Goal: Task Accomplishment & Management: Manage account settings

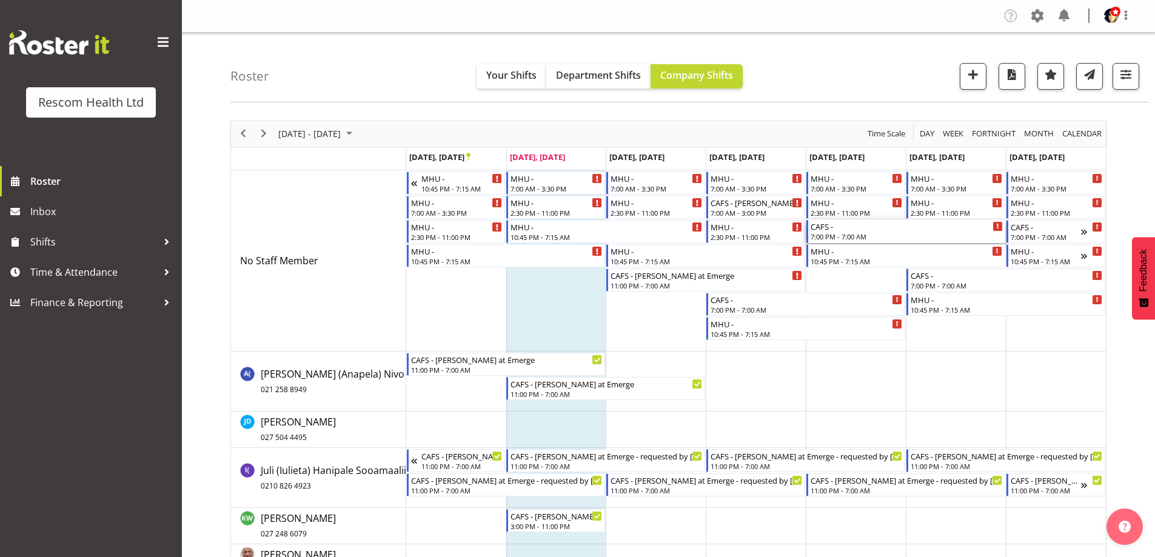
click at [845, 231] on div "CAFS -" at bounding box center [907, 226] width 192 height 12
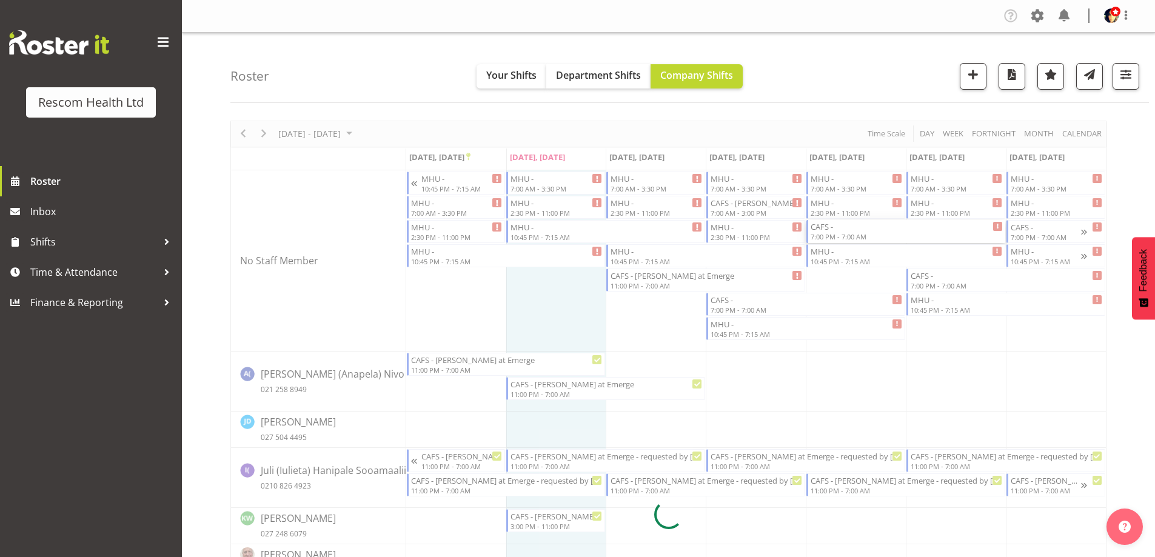
select select
select select "8"
select select "2025"
select select "19"
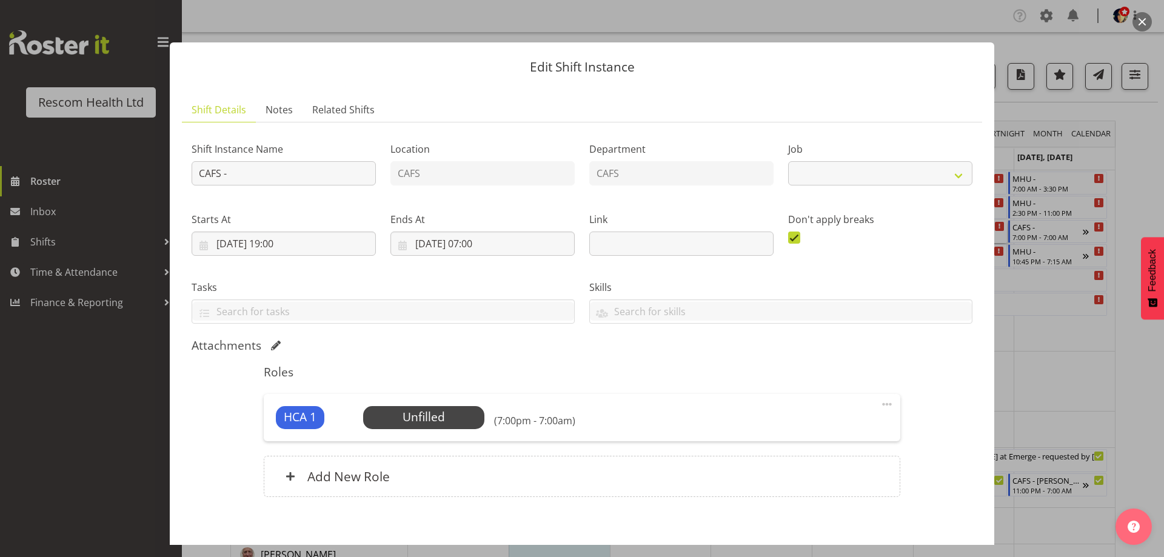
select select "4188"
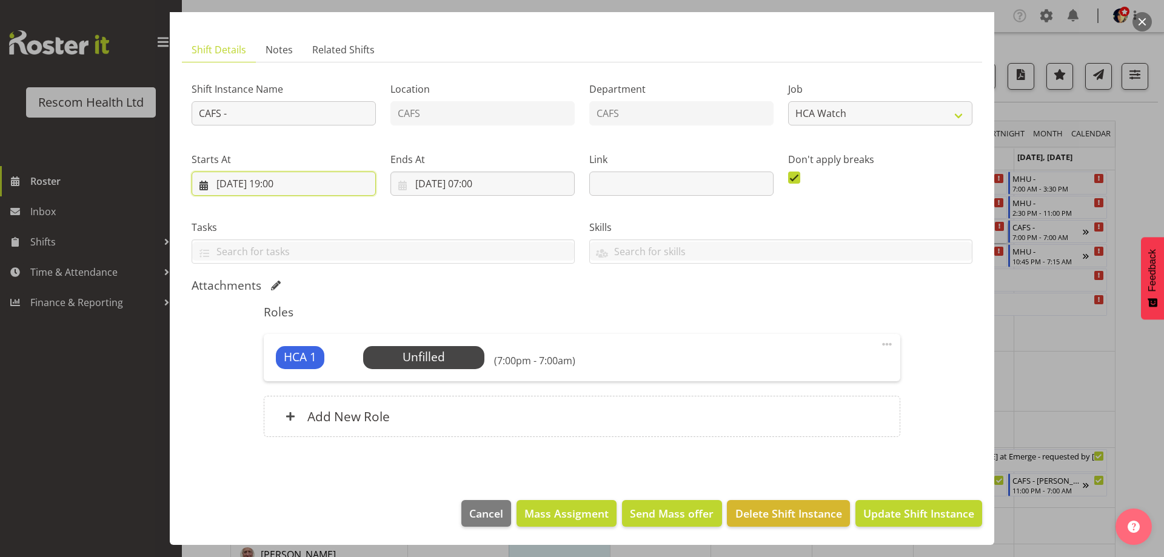
click at [280, 186] on input "[DATE] 19:00" at bounding box center [284, 184] width 184 height 24
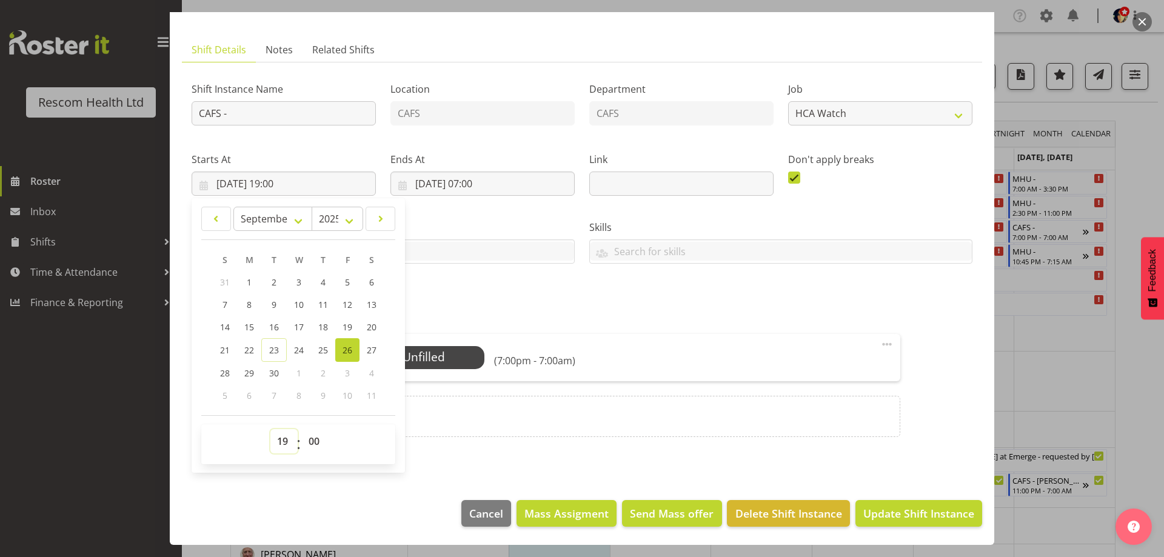
click at [279, 436] on select "00 01 02 03 04 05 06 07 08 09 10 11 12 13 14 15 16 17 18 19 20 21 22 23" at bounding box center [283, 441] width 27 height 24
select select "15"
click at [270, 429] on select "00 01 02 03 04 05 06 07 08 09 10 11 12 13 14 15 16 17 18 19 20 21 22 23" at bounding box center [283, 441] width 27 height 24
type input "[DATE] 15:00"
click at [495, 306] on h5 "Roles" at bounding box center [582, 312] width 636 height 15
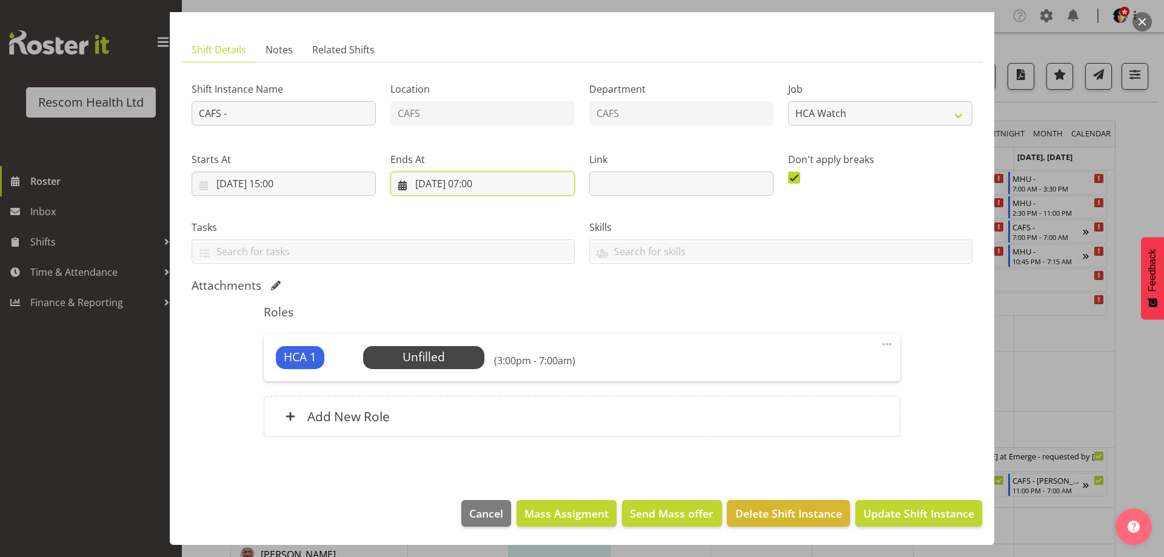
click at [479, 186] on input "[DATE] 07:00" at bounding box center [483, 184] width 184 height 24
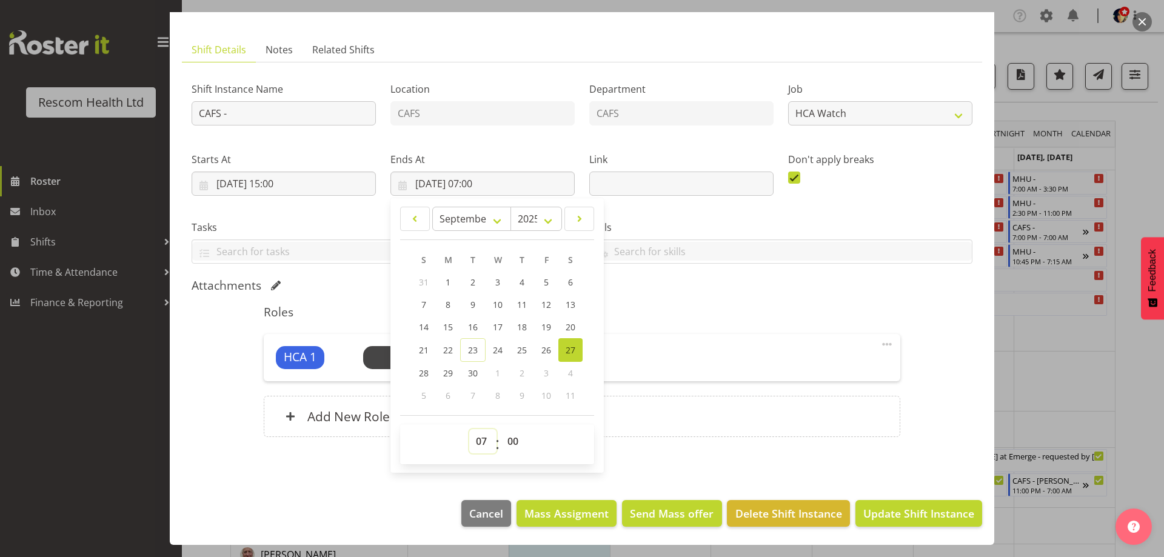
click at [483, 438] on select "00 01 02 03 04 05 06 07 08 09 10 11 12 13 14 15 16 17 18 19 20 21 22 23" at bounding box center [482, 441] width 27 height 24
select select "23"
click at [469, 429] on select "00 01 02 03 04 05 06 07 08 09 10 11 12 13 14 15 16 17 18 19 20 21 22 23" at bounding box center [482, 441] width 27 height 24
type input "[DATE] 23:00"
click at [642, 281] on div "Attachments" at bounding box center [582, 285] width 781 height 15
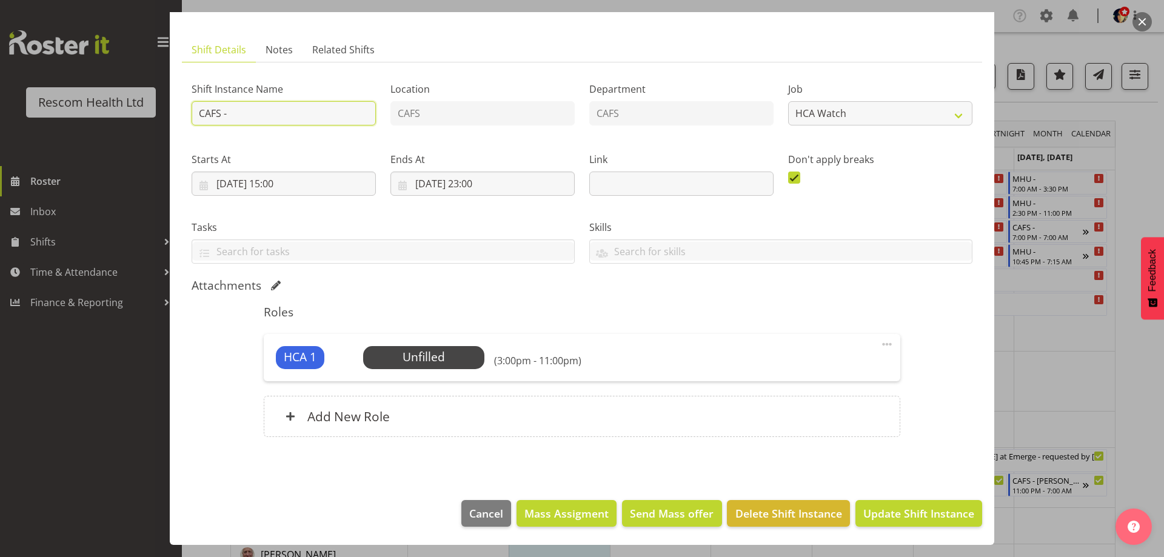
click at [272, 110] on input "CAFS -" at bounding box center [284, 113] width 184 height 24
type input "CAFS - [PERSON_NAME] at Emerge - requested by [PERSON_NAME]"
click at [417, 361] on span "Select Employee" at bounding box center [423, 358] width 90 height 18
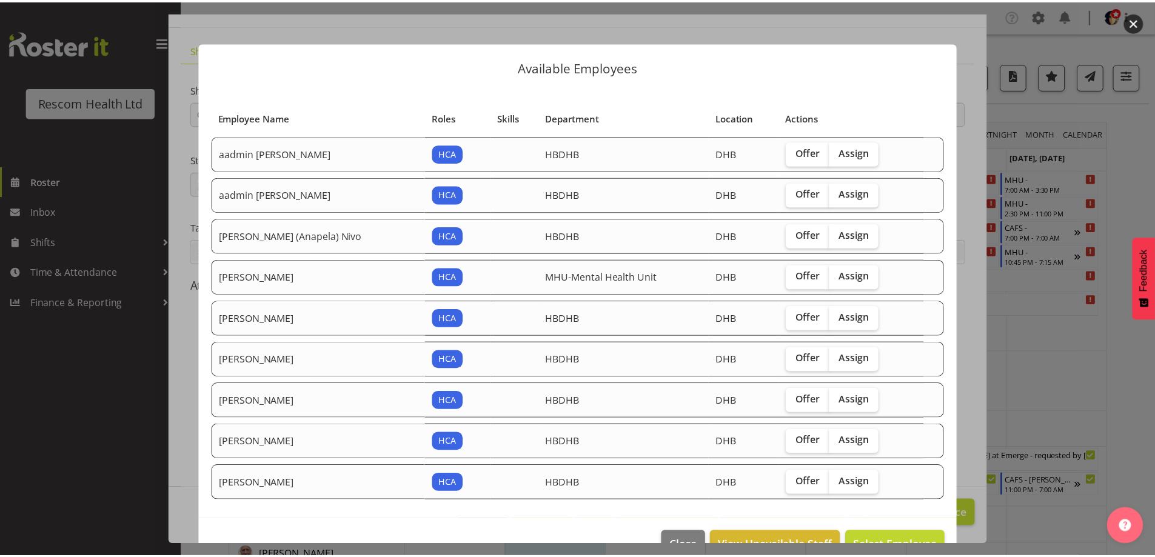
scroll to position [32, 0]
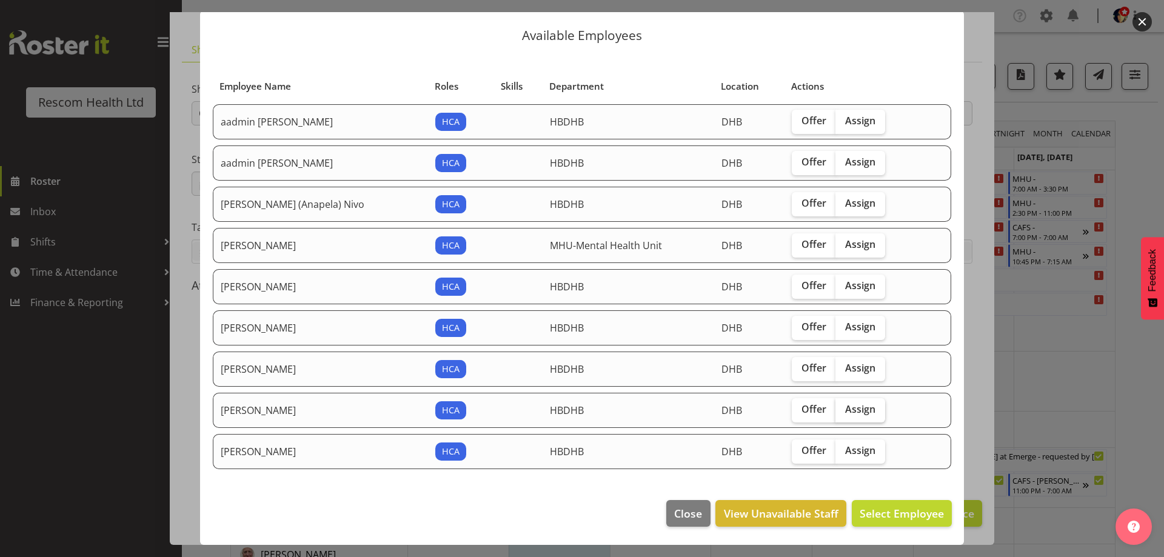
click at [847, 408] on span "Assign" at bounding box center [860, 409] width 30 height 12
click at [844, 408] on input "Assign" at bounding box center [840, 410] width 8 height 8
checkbox input "true"
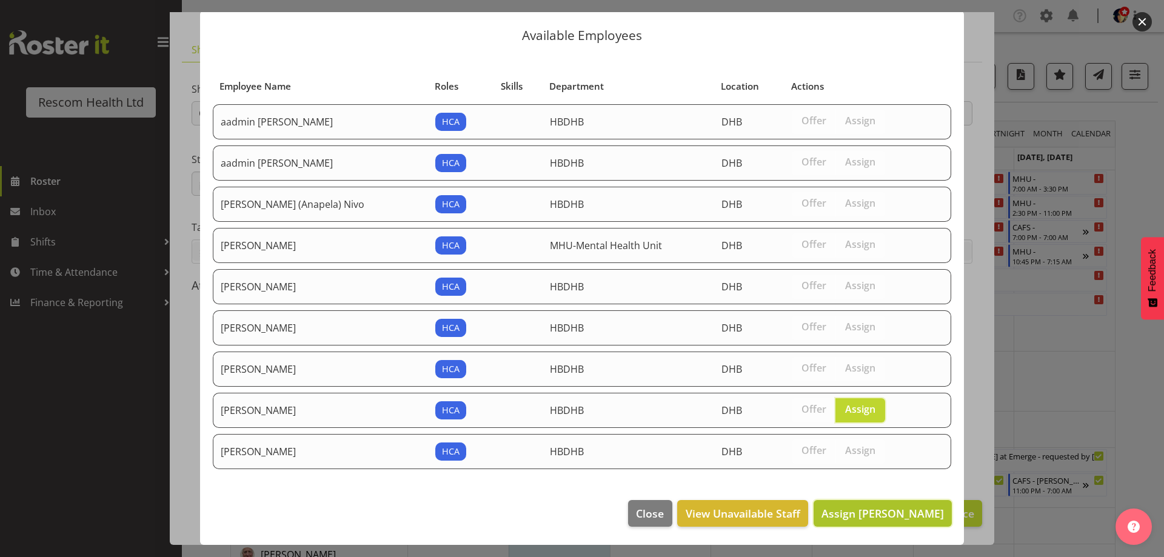
click at [878, 516] on span "Assign [PERSON_NAME]" at bounding box center [883, 513] width 123 height 15
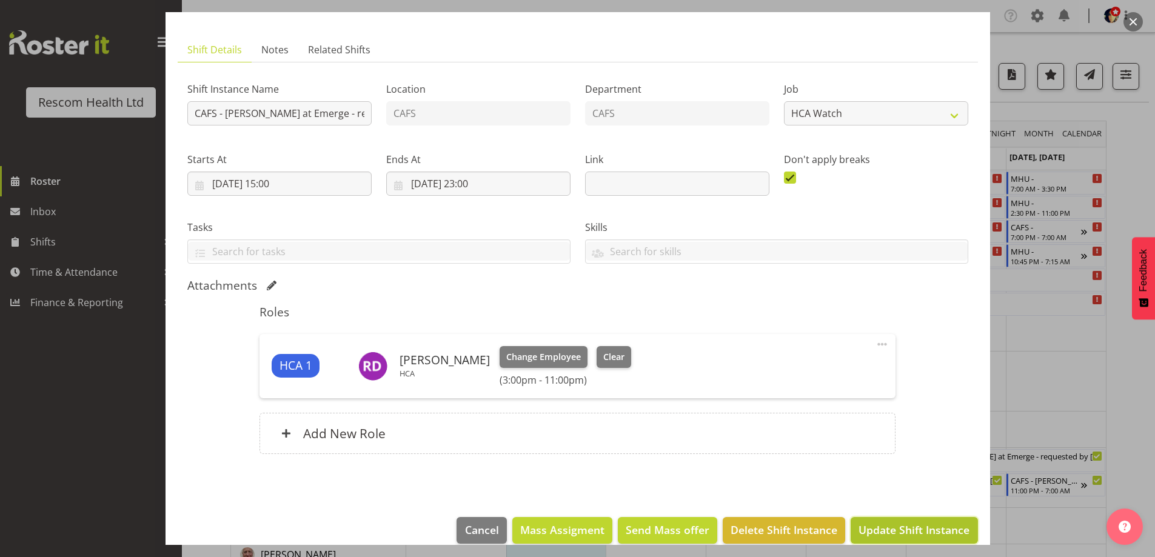
click at [916, 526] on span "Update Shift Instance" at bounding box center [914, 530] width 111 height 16
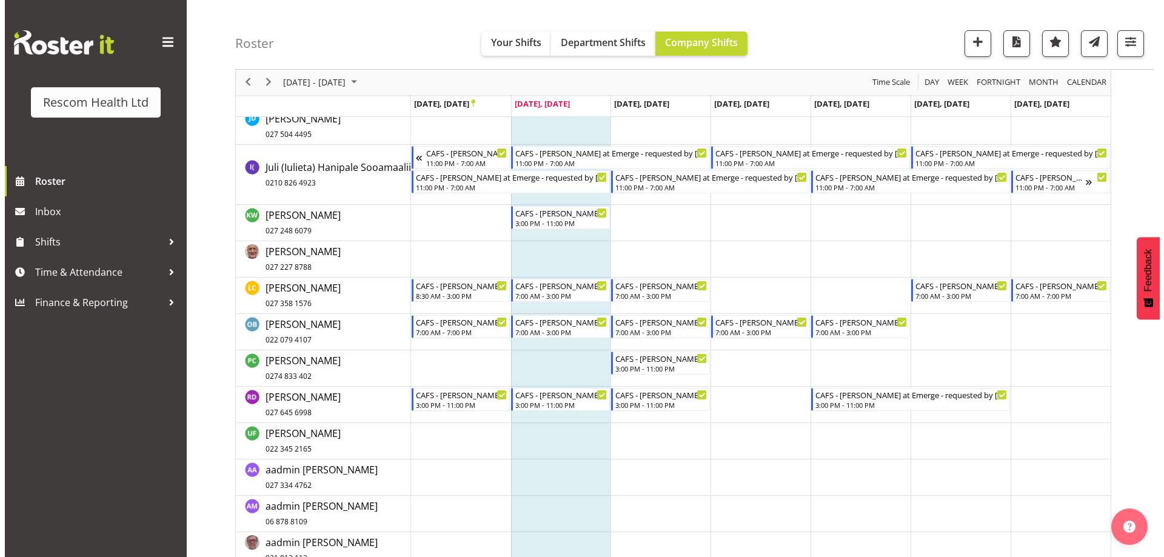
scroll to position [0, 0]
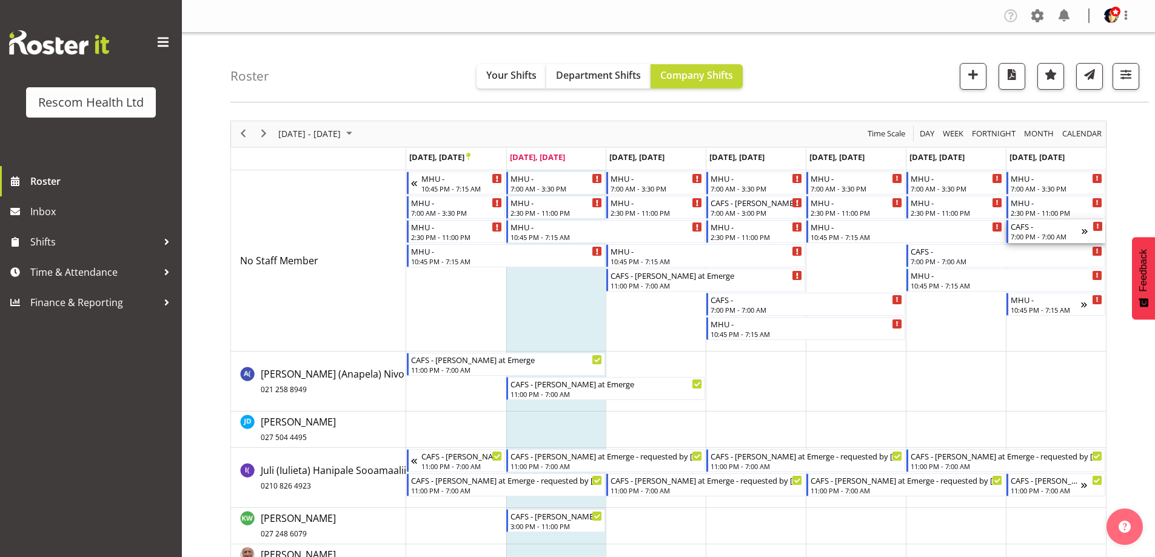
click at [1061, 229] on div "CAFS -" at bounding box center [1046, 226] width 71 height 12
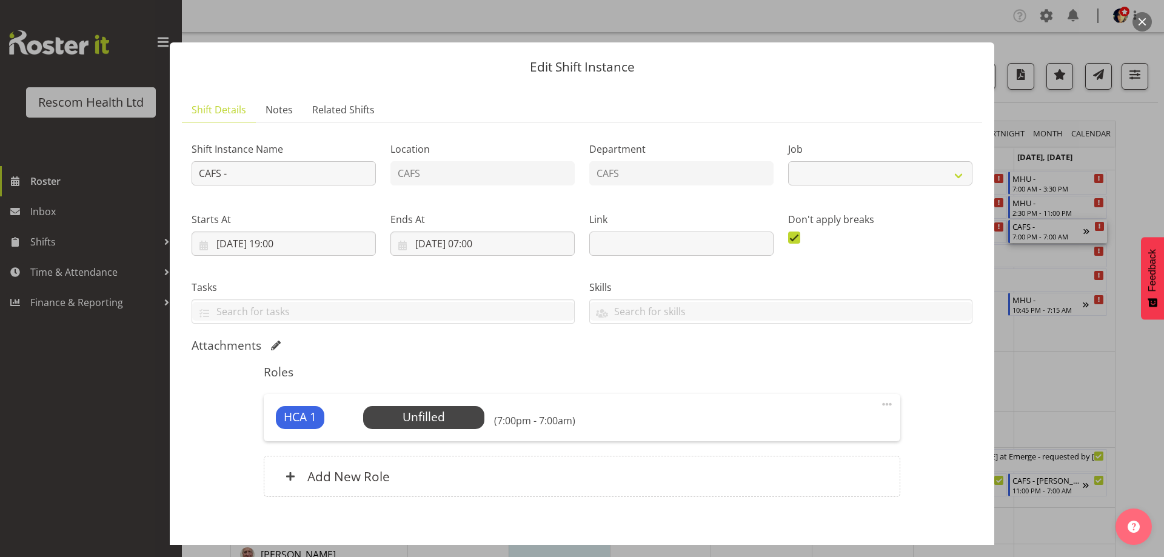
select select "4188"
click at [325, 174] on input "CAFS -" at bounding box center [284, 173] width 184 height 24
type input "CAFS - [PERSON_NAME] at Emerge - requested by [PERSON_NAME]"
click at [277, 242] on input "[DATE] 19:00" at bounding box center [284, 244] width 184 height 24
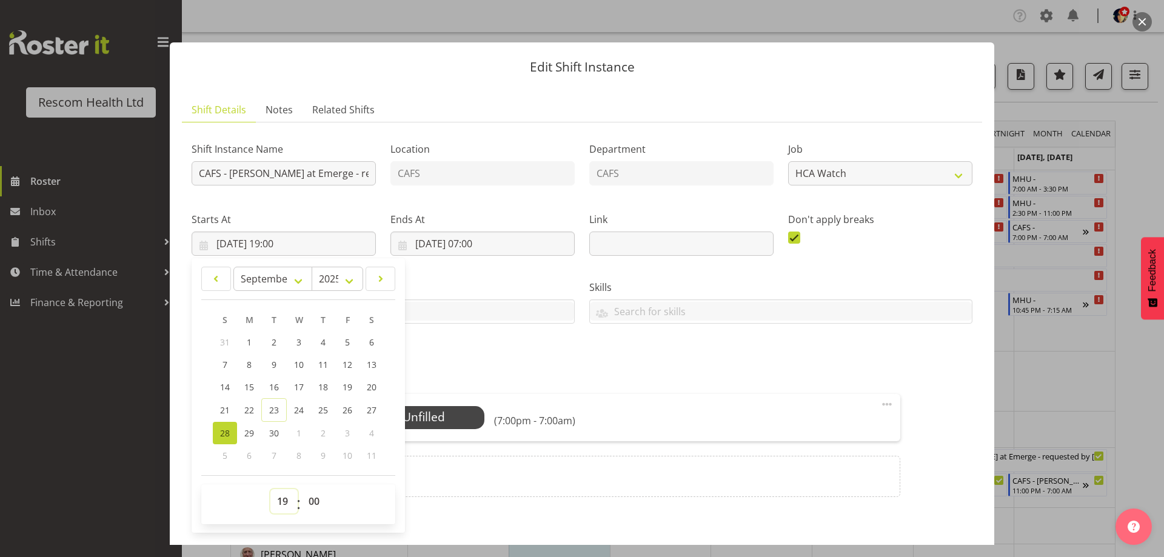
click at [285, 506] on select "00 01 02 03 04 05 06 07 08 09 10 11 12 13 14 15 16 17 18 19 20 21 22 23" at bounding box center [283, 501] width 27 height 24
select select "16"
click at [270, 489] on select "00 01 02 03 04 05 06 07 08 09 10 11 12 13 14 15 16 17 18 19 20 21 22 23" at bounding box center [283, 501] width 27 height 24
type input "[DATE] 16:00"
click at [280, 501] on select "00 01 02 03 04 05 06 07 08 09 10 11 12 13 14 15 16 17 18 19 20 21 22 23" at bounding box center [283, 501] width 27 height 24
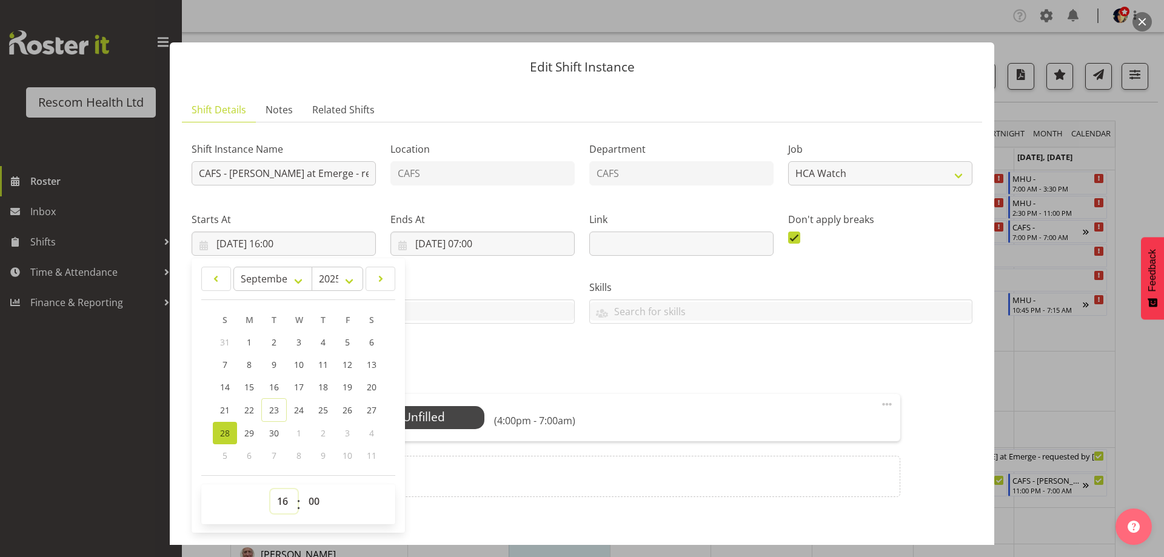
select select "15"
click at [270, 489] on select "00 01 02 03 04 05 06 07 08 09 10 11 12 13 14 15 16 17 18 19 20 21 22 23" at bounding box center [283, 501] width 27 height 24
type input "[DATE] 15:00"
click at [437, 354] on div "Attachments" at bounding box center [582, 346] width 781 height 17
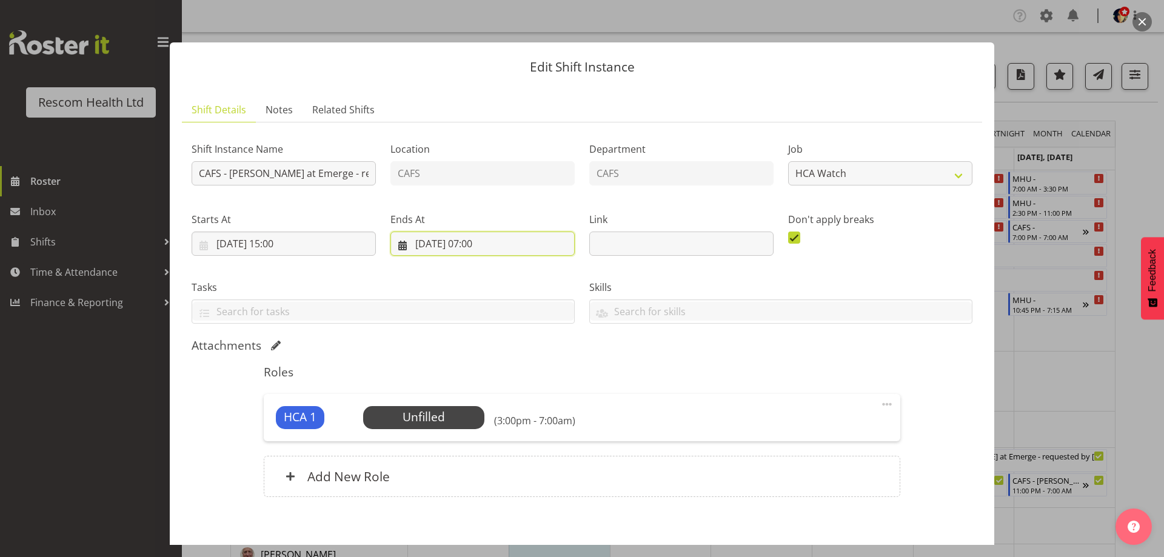
click at [417, 243] on input "[DATE] 07:00" at bounding box center [483, 244] width 184 height 24
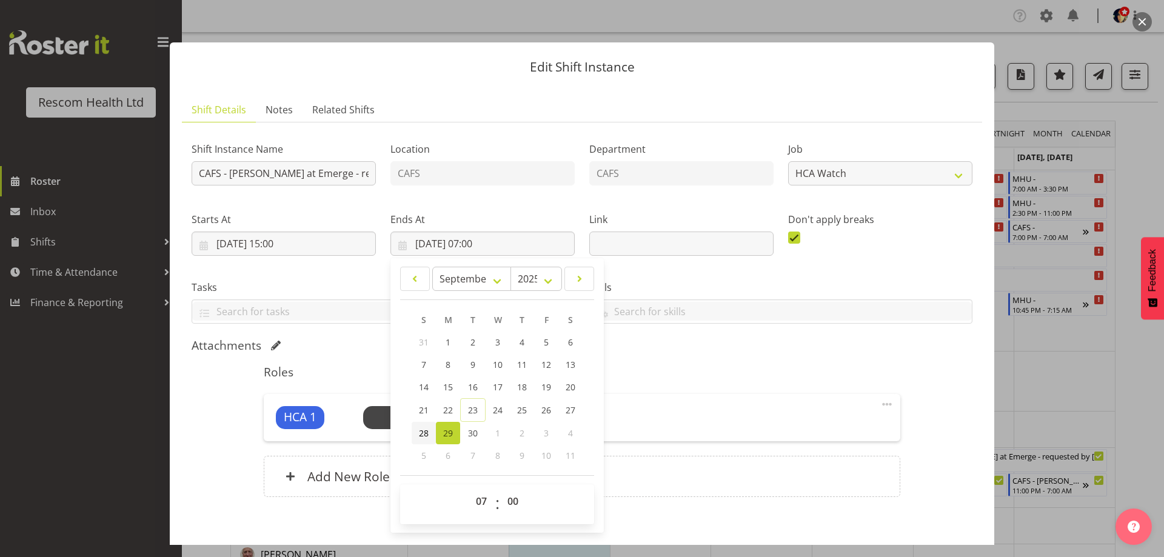
click at [423, 432] on span "28" at bounding box center [424, 434] width 10 height 12
type input "[DATE] 07:00"
click at [478, 499] on select "00 01 02 03 04 05 06 07 08 09 10 11 12 13 14 15 16 17 18 19 20 21 22 23" at bounding box center [482, 501] width 27 height 24
select select "23"
click at [469, 489] on select "00 01 02 03 04 05 06 07 08 09 10 11 12 13 14 15 16 17 18 19 20 21 22 23" at bounding box center [482, 501] width 27 height 24
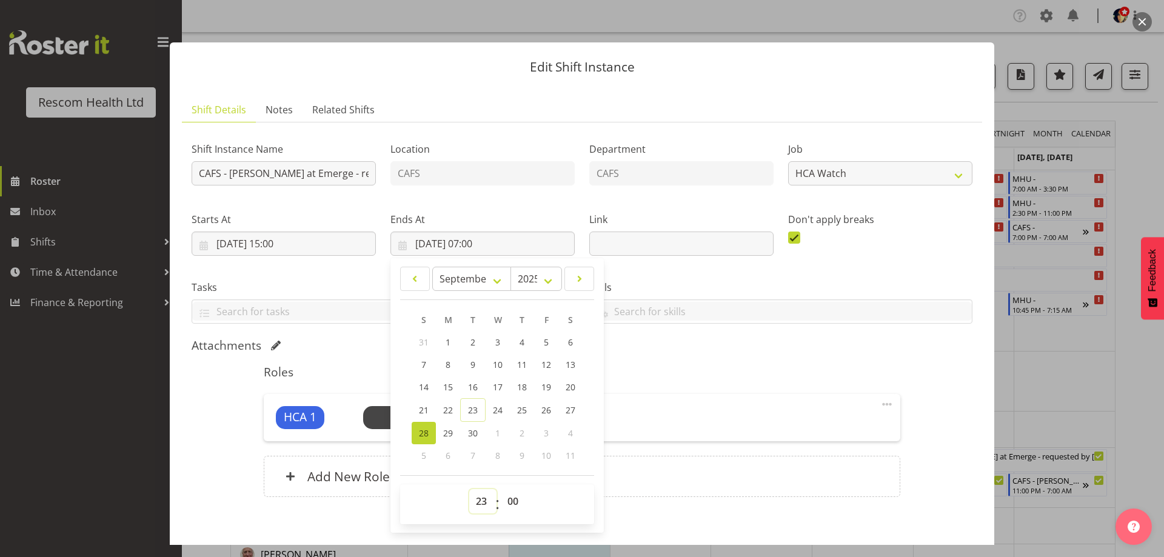
type input "[DATE] 23:00"
click at [645, 346] on div "Attachments" at bounding box center [582, 345] width 781 height 15
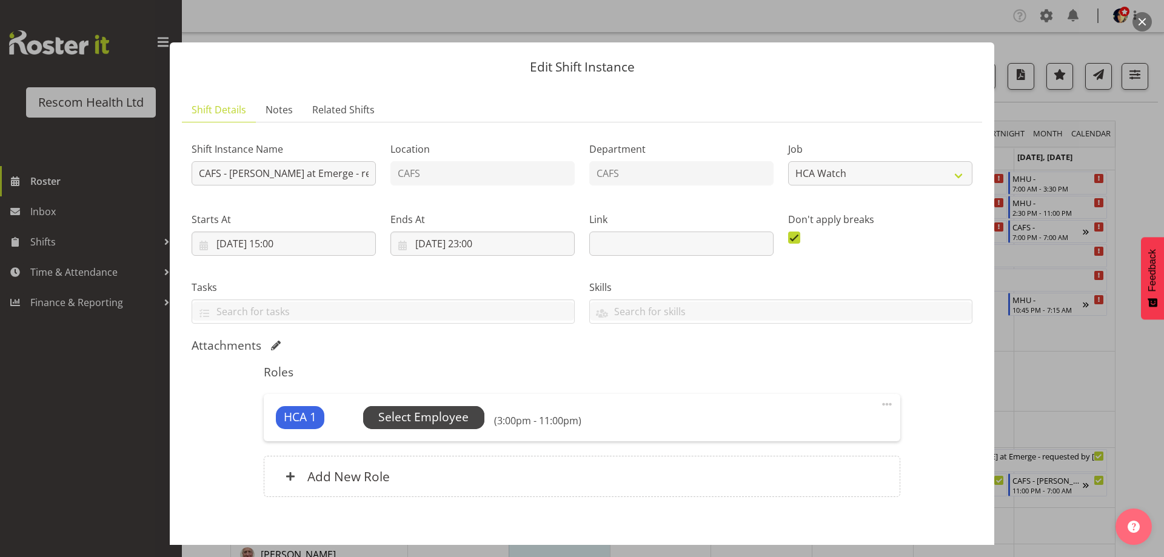
click at [442, 417] on span "Select Employee" at bounding box center [423, 418] width 90 height 18
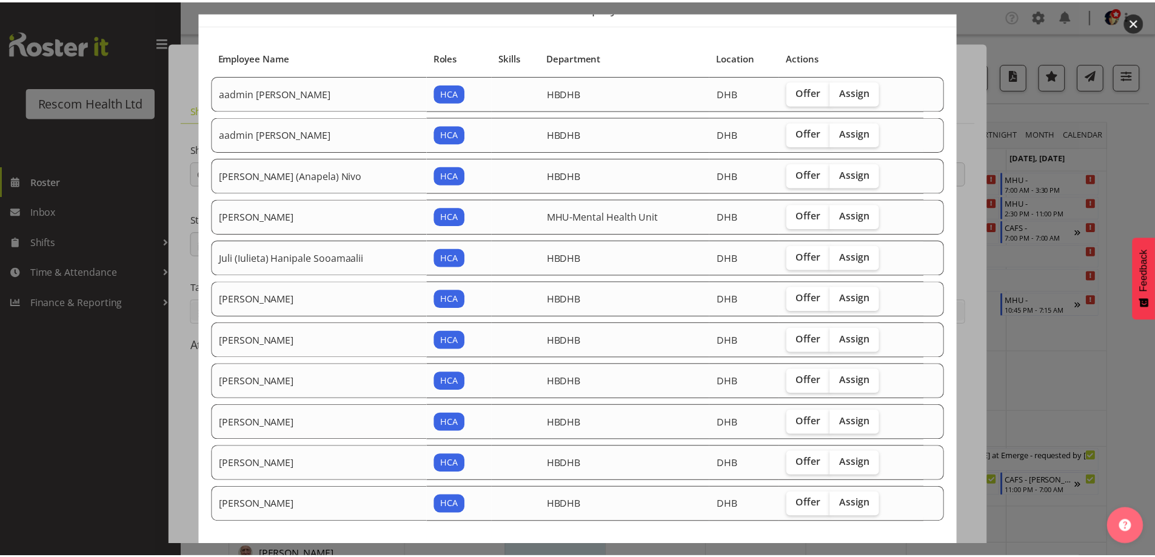
scroll to position [114, 0]
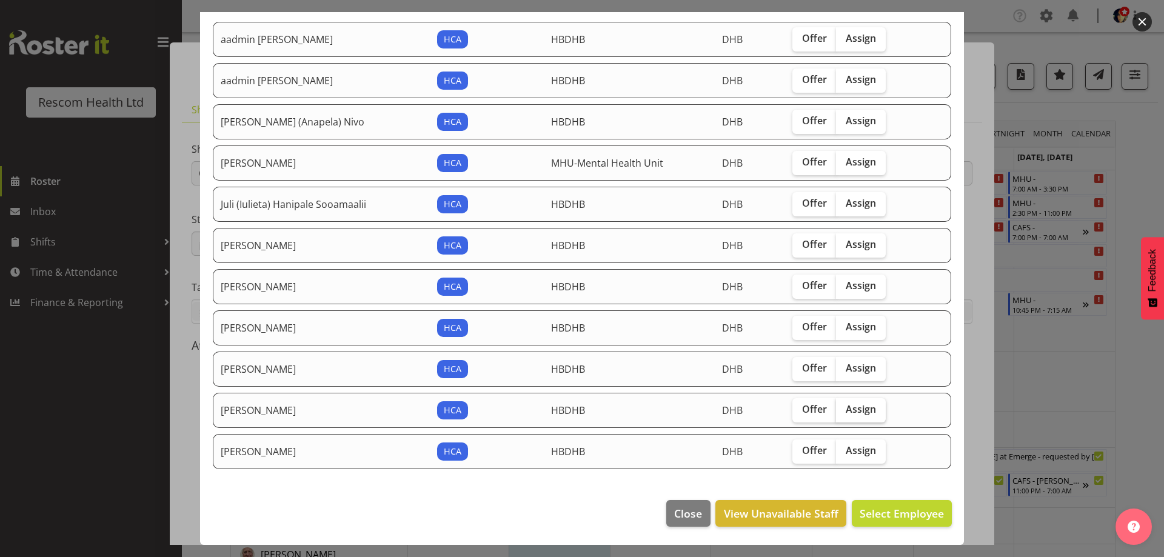
click at [846, 408] on span "Assign" at bounding box center [861, 409] width 30 height 12
click at [841, 408] on input "Assign" at bounding box center [840, 410] width 8 height 8
checkbox input "true"
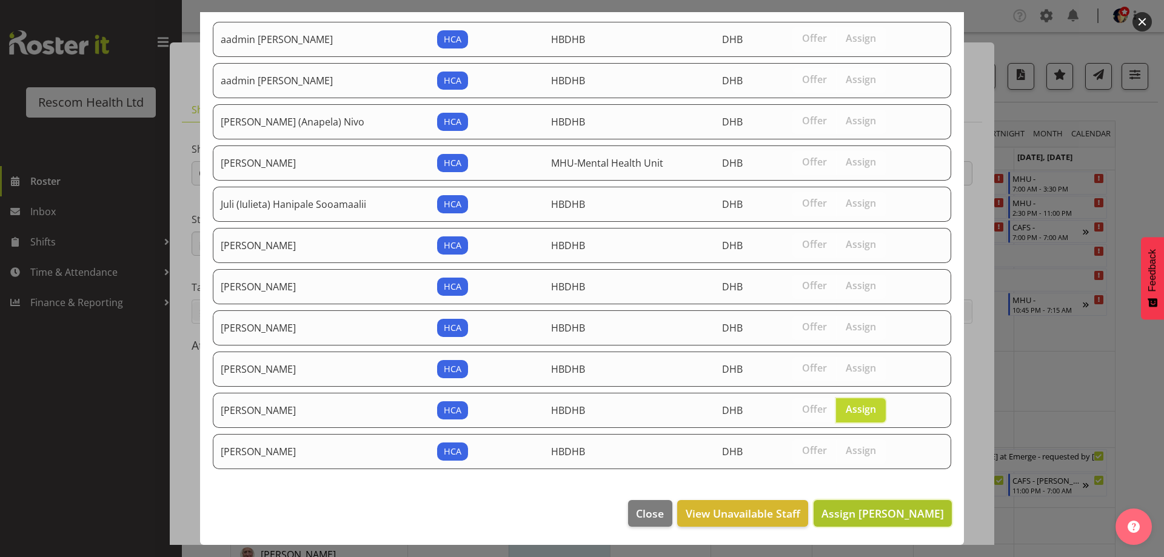
click at [894, 515] on span "Assign [PERSON_NAME]" at bounding box center [883, 513] width 123 height 15
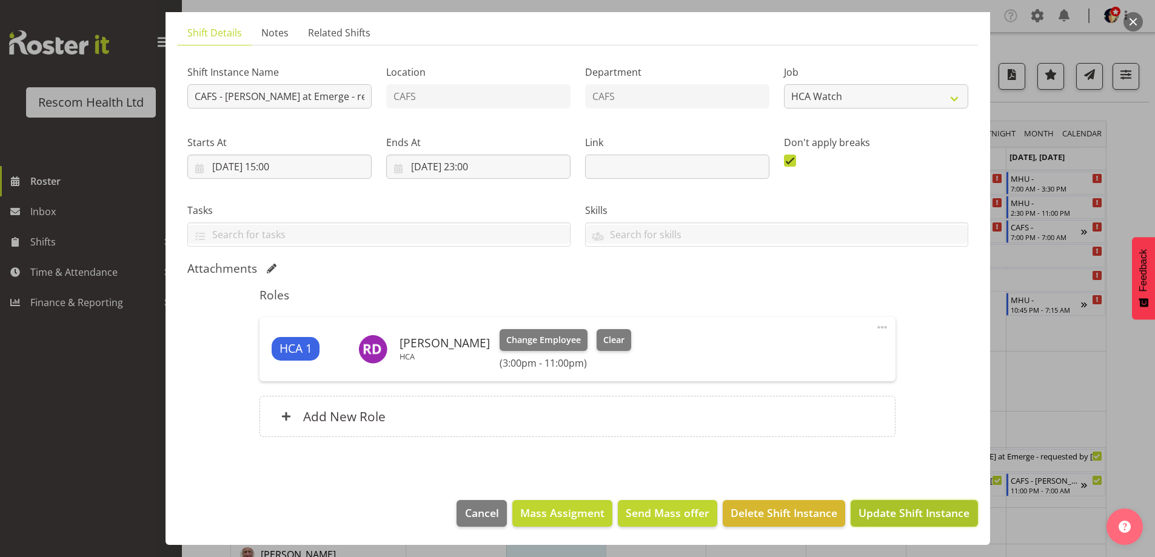
click at [924, 509] on span "Update Shift Instance" at bounding box center [914, 513] width 111 height 16
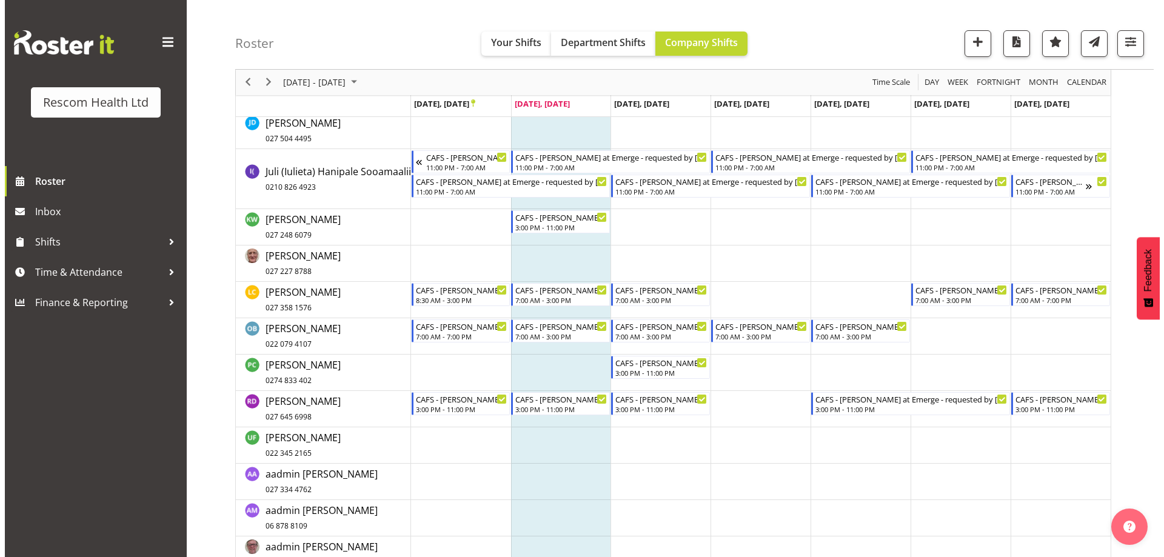
scroll to position [361, 0]
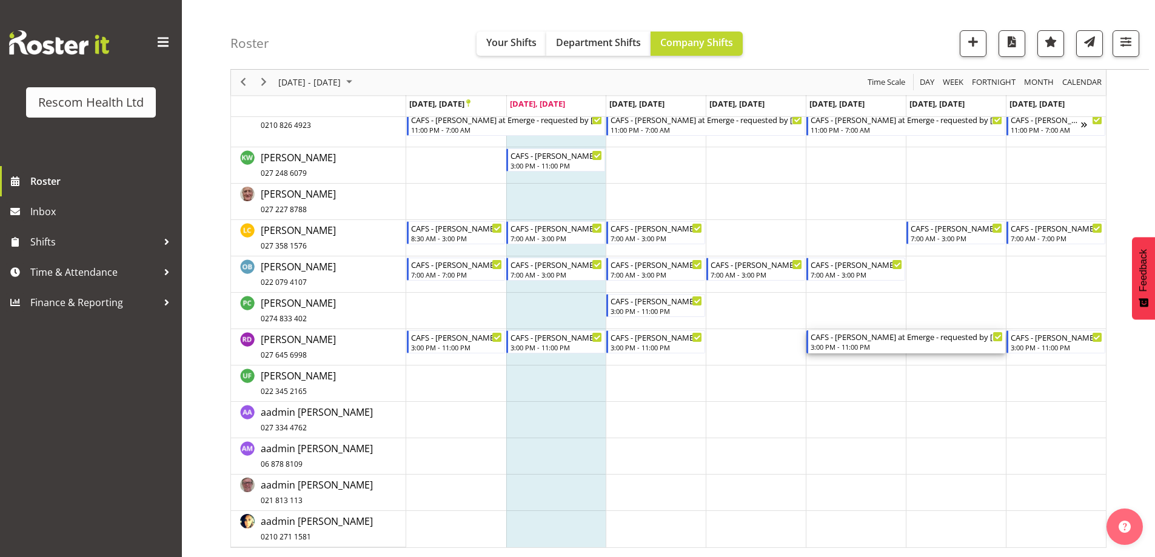
click at [860, 348] on div "3:00 PM - 11:00 PM" at bounding box center [907, 347] width 192 height 10
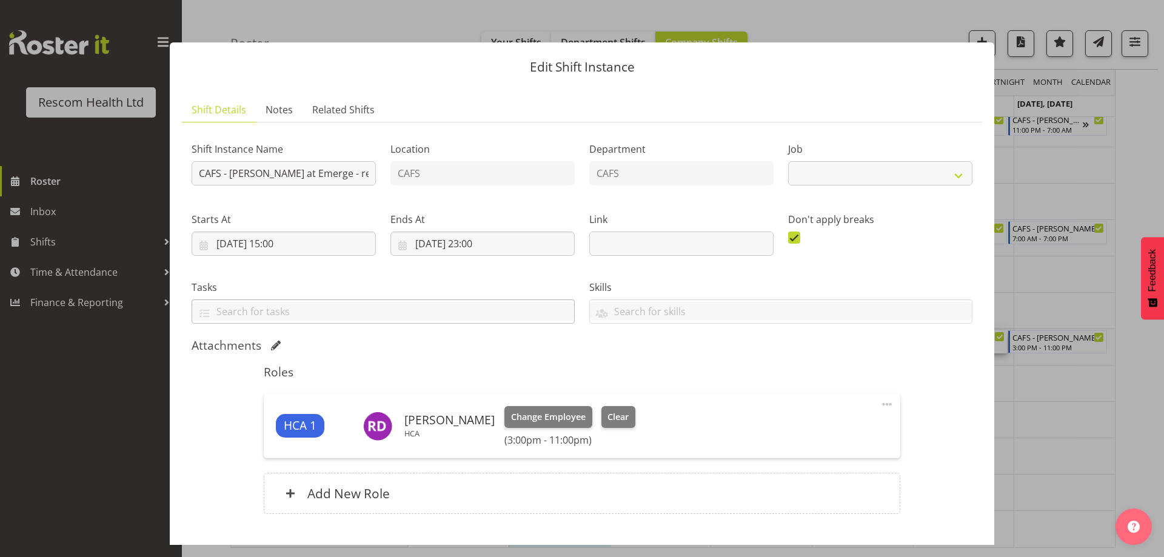
select select "4188"
click at [420, 241] on input "[DATE] 23:00" at bounding box center [483, 244] width 184 height 24
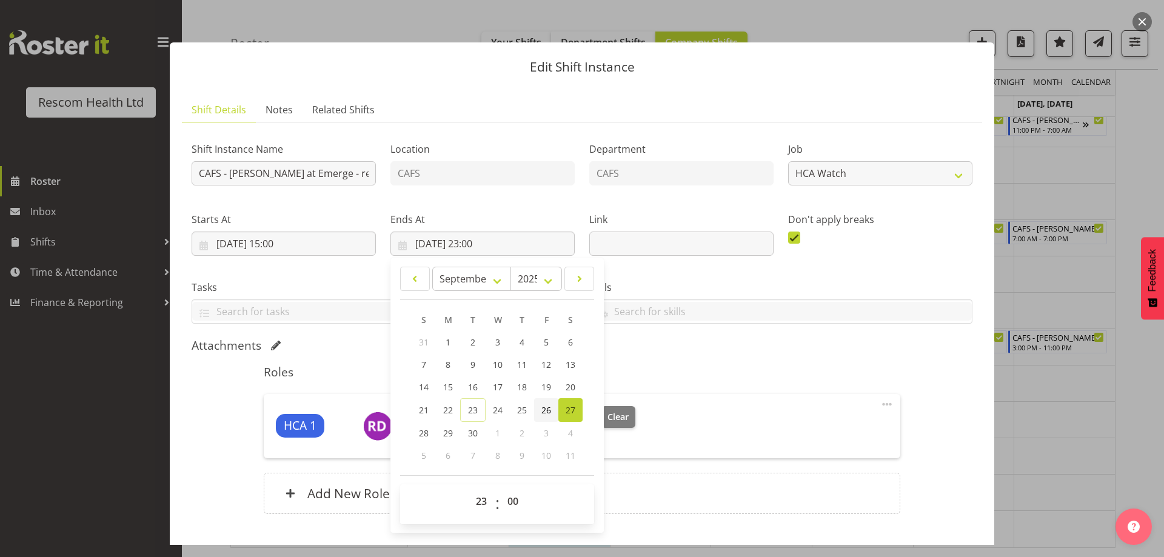
click at [545, 412] on span "26" at bounding box center [547, 411] width 10 height 12
type input "[DATE] 23:00"
click at [722, 358] on div "Roles HCA 1 [PERSON_NAME] HCA Change Employee Clear (3:00pm - 11:00pm) Edit Cov…" at bounding box center [582, 443] width 651 height 171
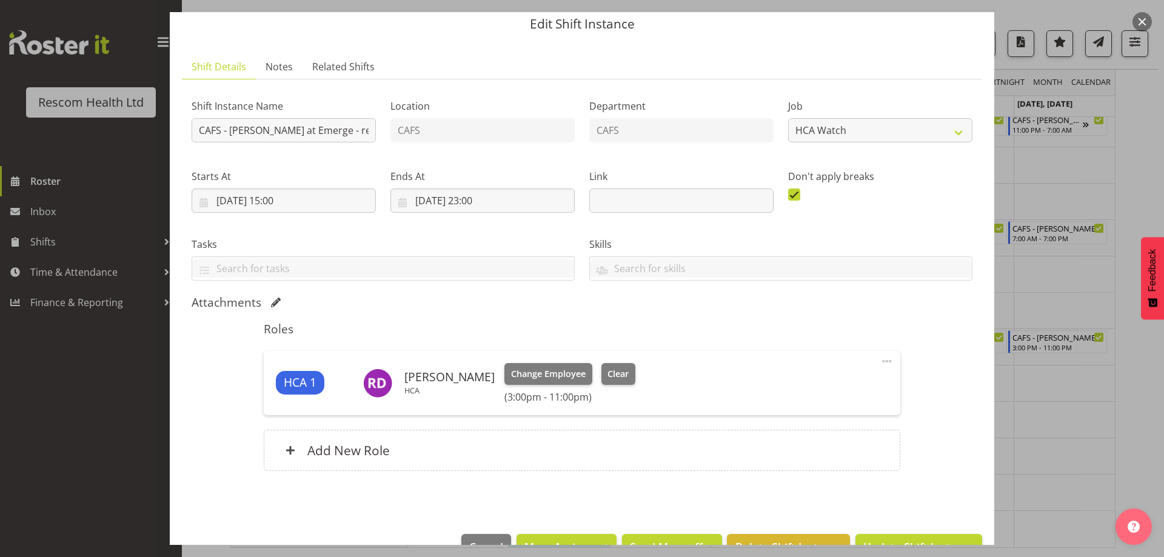
scroll to position [77, 0]
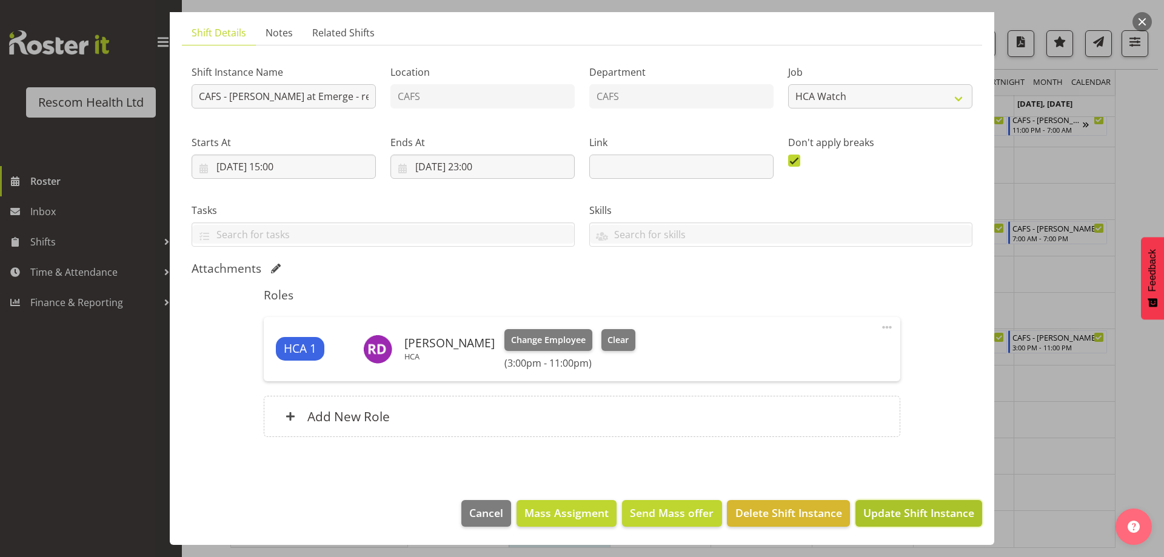
click at [888, 514] on span "Update Shift Instance" at bounding box center [919, 513] width 111 height 16
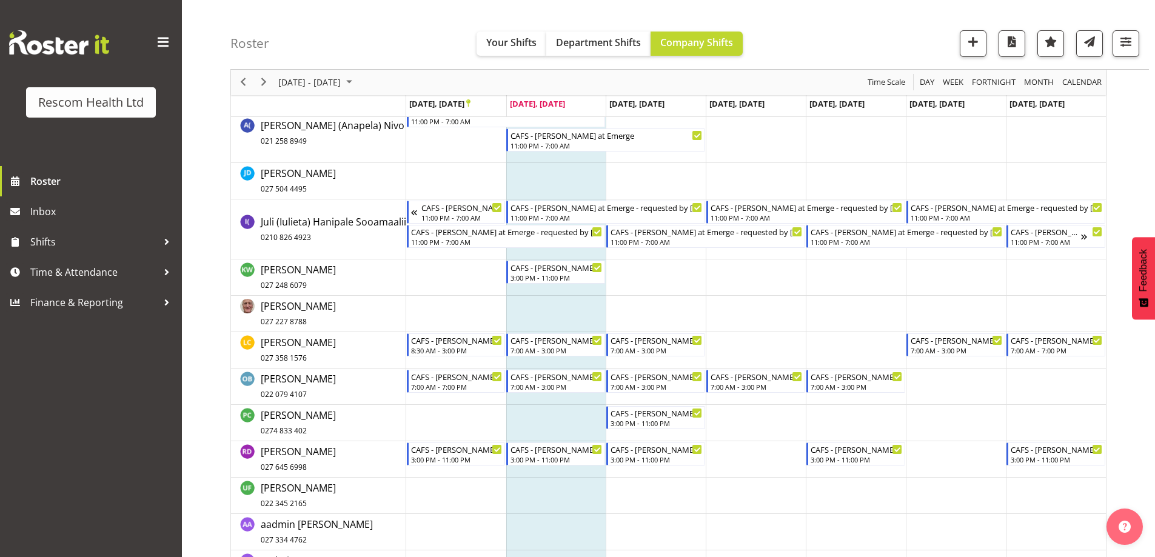
scroll to position [229, 0]
